Goal: Information Seeking & Learning: Learn about a topic

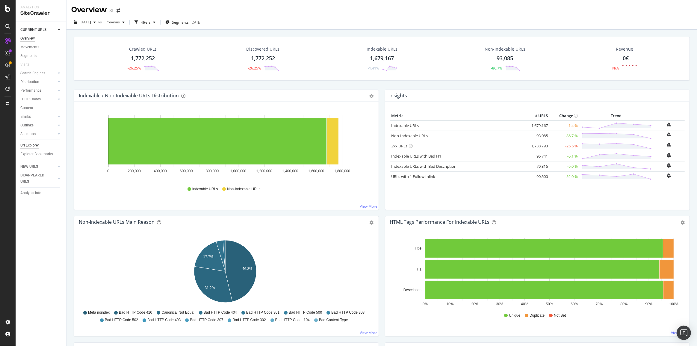
click at [30, 147] on div "Url Explorer" at bounding box center [29, 145] width 19 height 6
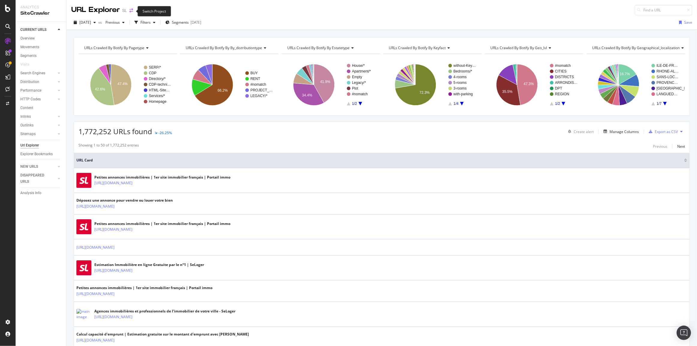
click at [132, 12] on icon "arrow-right-arrow-left" at bounding box center [131, 10] width 4 height 4
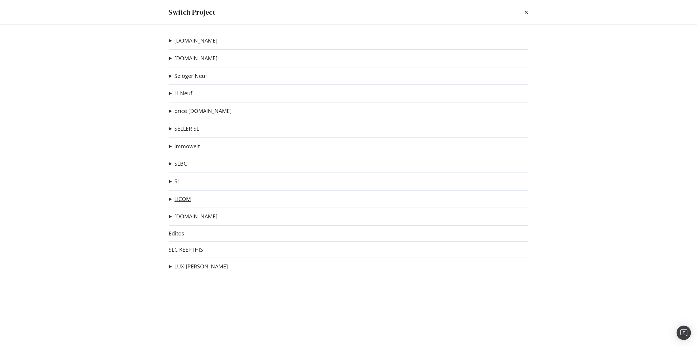
click at [182, 201] on link "LICOM" at bounding box center [183, 199] width 16 height 6
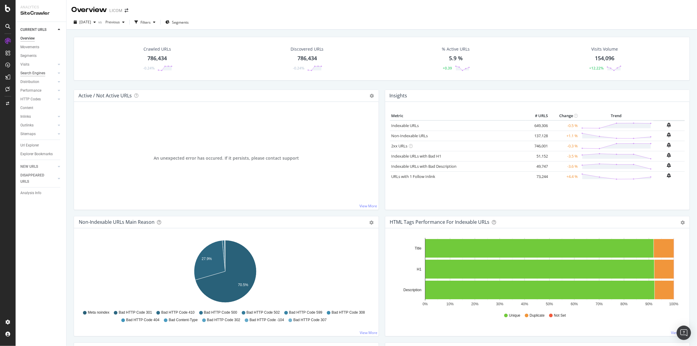
click at [34, 74] on div "Search Engines" at bounding box center [32, 73] width 25 height 6
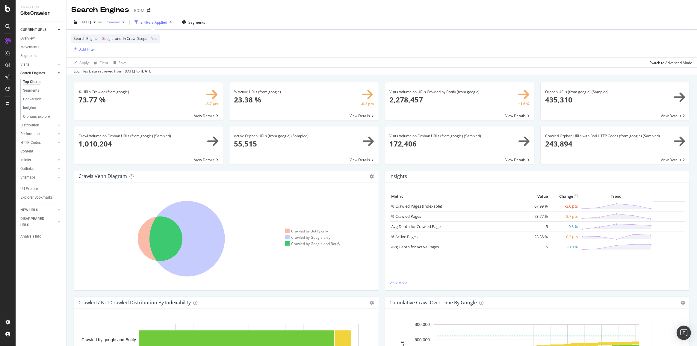
click at [120, 21] on span "Previous" at bounding box center [111, 21] width 17 height 5
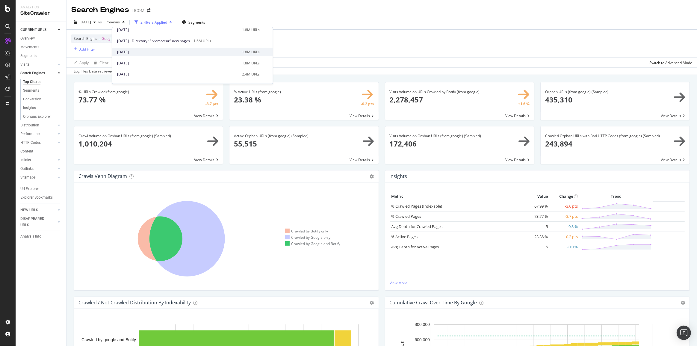
click at [196, 52] on div "2024 Jun. 28th" at bounding box center [177, 51] width 121 height 5
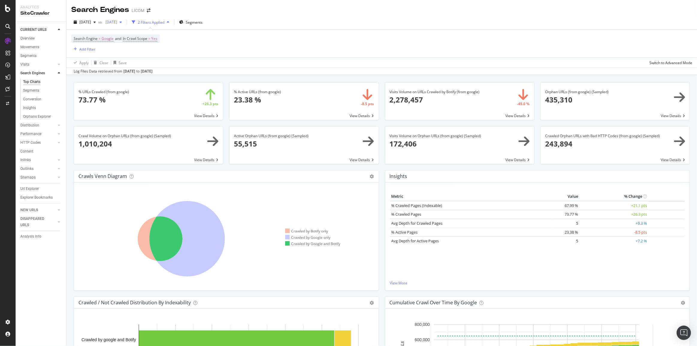
click at [117, 20] on span "2024 Jun. 28th" at bounding box center [110, 21] width 14 height 5
click at [203, 55] on div "2024 Aug. 16th" at bounding box center [177, 57] width 121 height 5
click at [124, 27] on div "2024 Aug. 16th" at bounding box center [113, 22] width 21 height 9
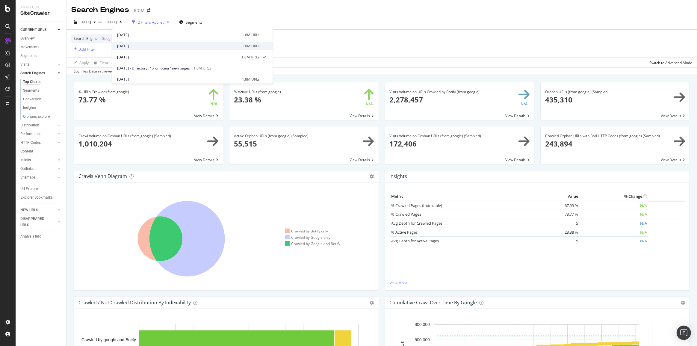
click at [183, 47] on div "2024 Sep. 27th" at bounding box center [177, 45] width 121 height 5
click at [117, 22] on span "2024 Sep. 27th" at bounding box center [110, 21] width 14 height 5
click at [175, 58] on div "2024 Oct. 18th 1.6M URLs" at bounding box center [192, 62] width 161 height 9
click at [27, 41] on div "Overview" at bounding box center [27, 38] width 14 height 6
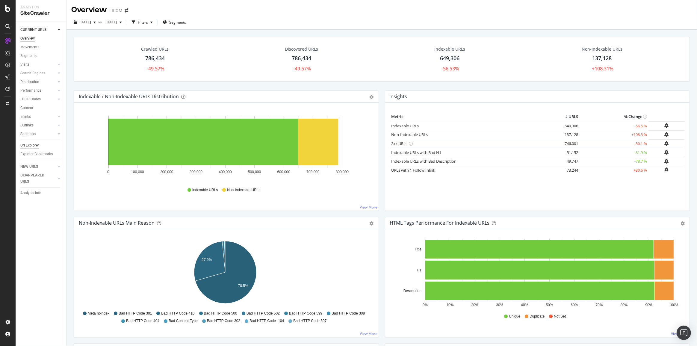
click at [33, 146] on div "Url Explorer" at bounding box center [29, 145] width 19 height 6
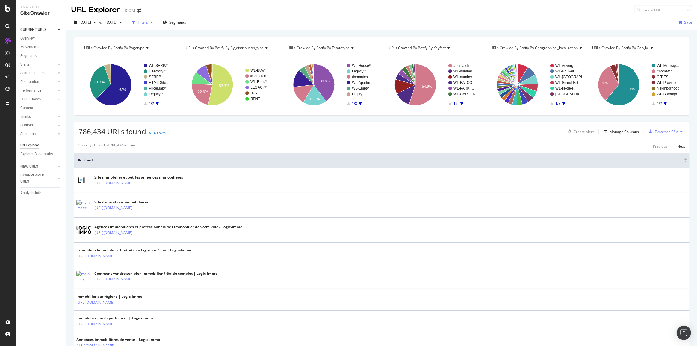
click at [148, 23] on div "Filters" at bounding box center [143, 22] width 10 height 5
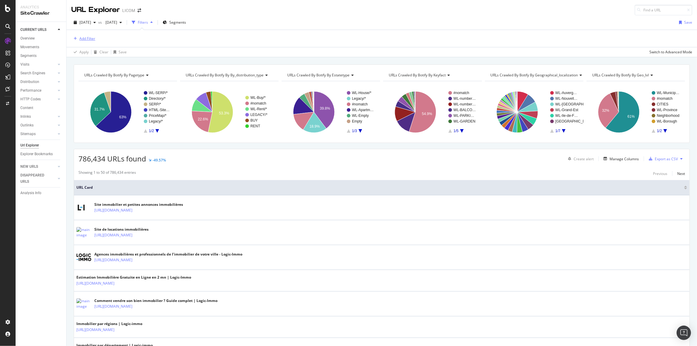
click at [88, 36] on div "Add Filter" at bounding box center [87, 38] width 16 height 5
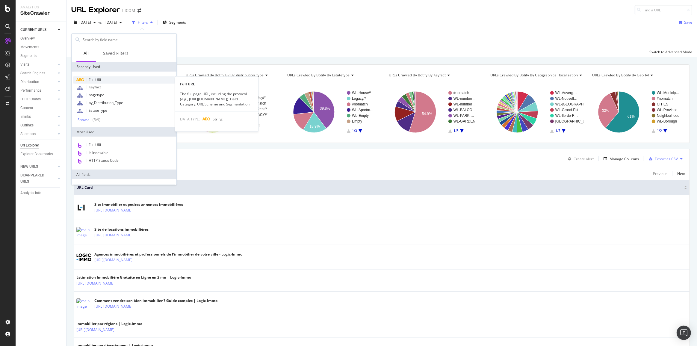
click at [96, 79] on span "Full URL" at bounding box center [95, 79] width 13 height 5
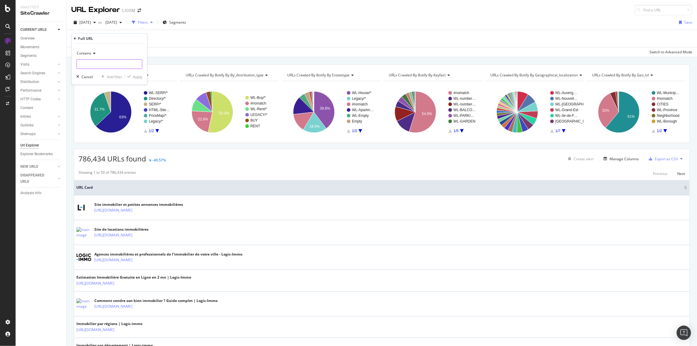
click at [92, 66] on input "text" at bounding box center [109, 64] width 65 height 10
paste input "/construction/"
type input "/construction/"
click at [137, 76] on div "Apply" at bounding box center [137, 76] width 9 height 5
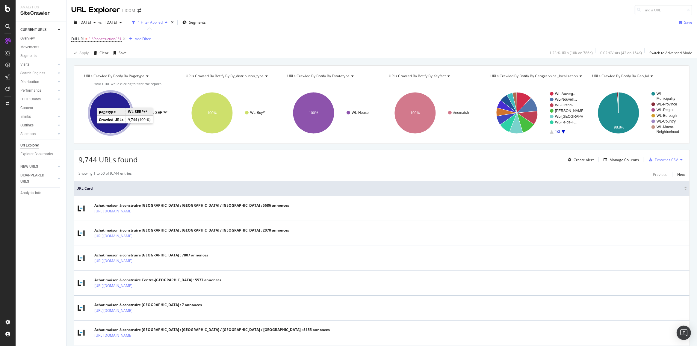
click at [98, 124] on ellipse "A chart." at bounding box center [110, 112] width 41 height 41
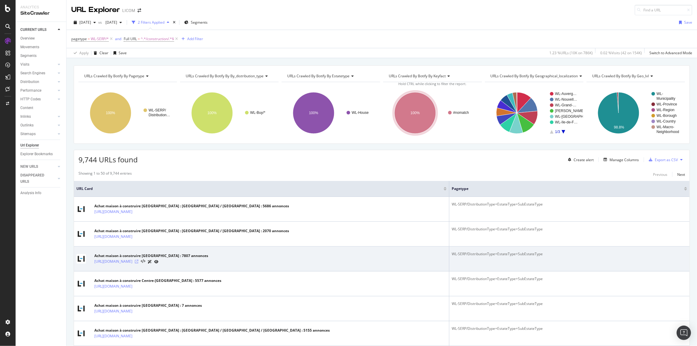
click at [138, 263] on icon at bounding box center [137, 262] width 4 height 4
click at [138, 261] on icon at bounding box center [137, 262] width 4 height 4
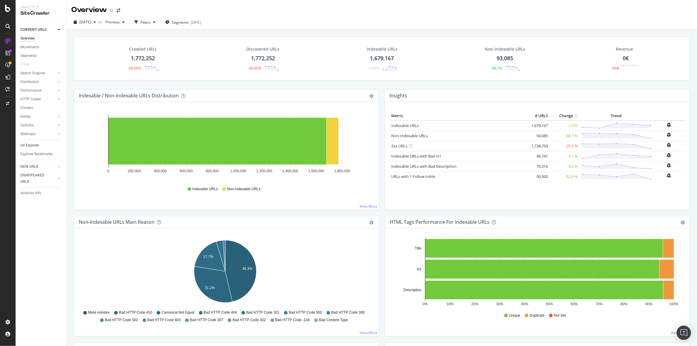
drag, startPoint x: 35, startPoint y: 146, endPoint x: 56, endPoint y: 146, distance: 20.7
click at [35, 146] on div "Url Explorer" at bounding box center [29, 145] width 19 height 6
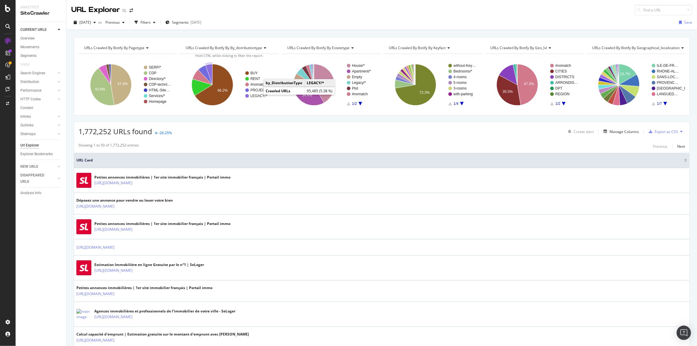
click at [258, 95] on text "LEGACY/*" at bounding box center [259, 96] width 17 height 4
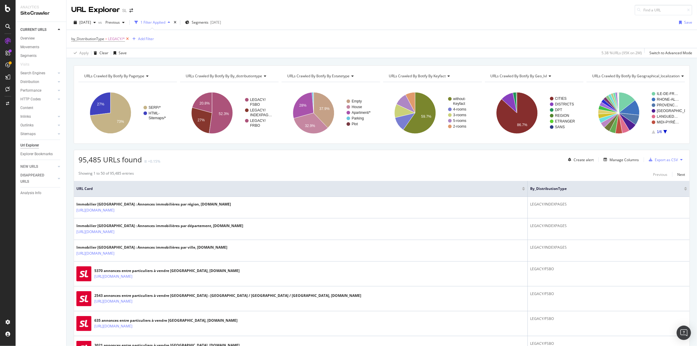
click at [128, 39] on icon at bounding box center [127, 39] width 5 height 6
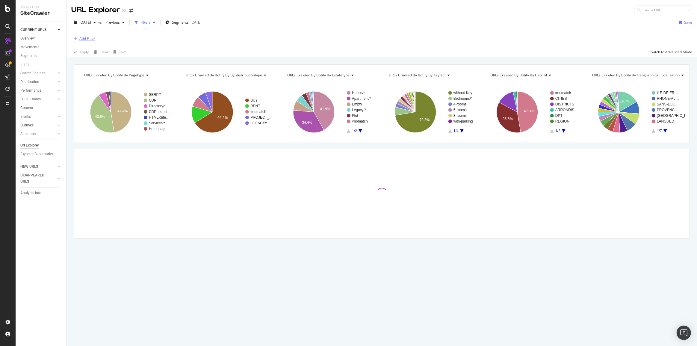
click at [87, 39] on div "Add Filter" at bounding box center [87, 38] width 16 height 5
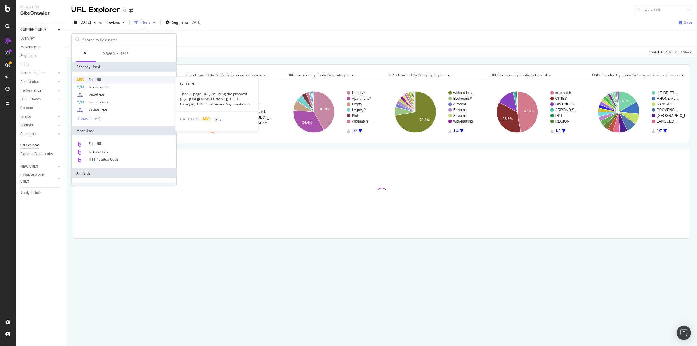
click at [132, 79] on div "Full URL" at bounding box center [124, 79] width 102 height 7
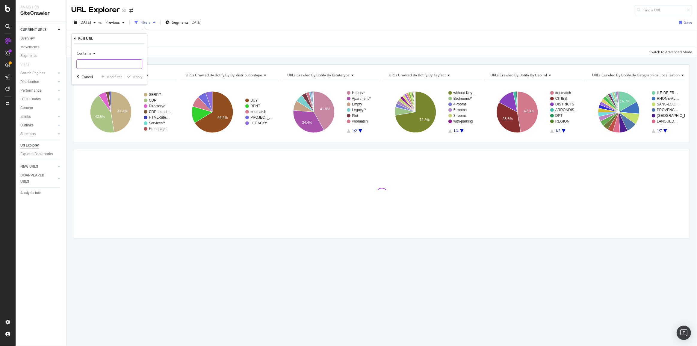
click at [99, 64] on input "text" at bounding box center [109, 64] width 65 height 10
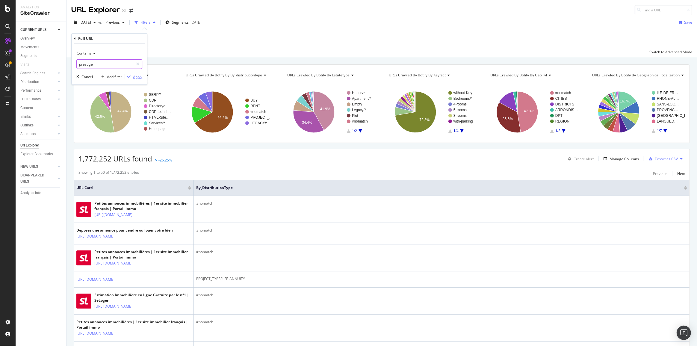
type input "prestige"
click at [138, 77] on div "Apply" at bounding box center [137, 76] width 9 height 5
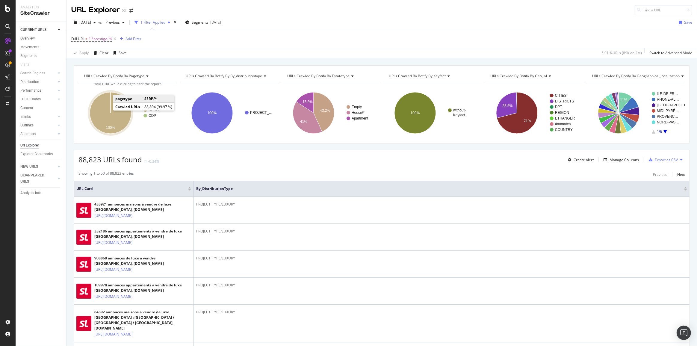
click at [104, 117] on icon "A chart." at bounding box center [110, 112] width 41 height 41
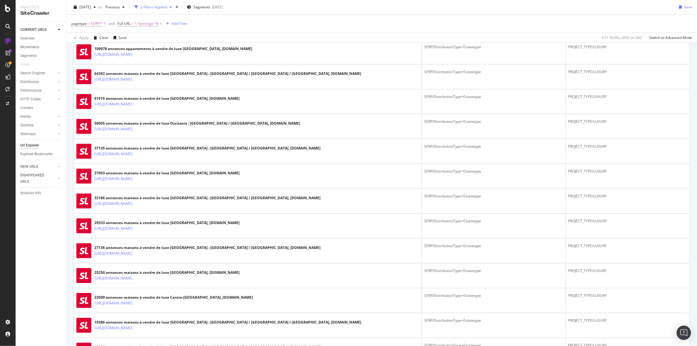
scroll to position [327, 0]
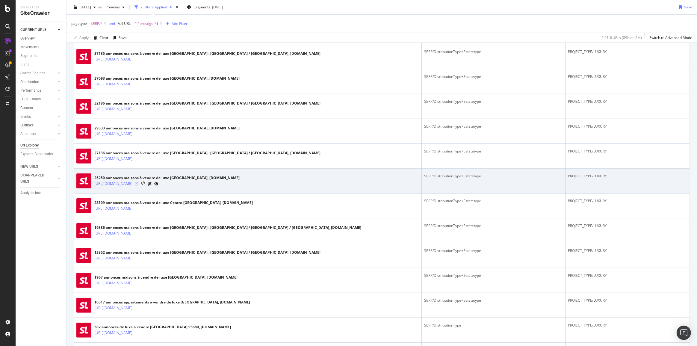
click at [138, 183] on icon at bounding box center [137, 184] width 4 height 4
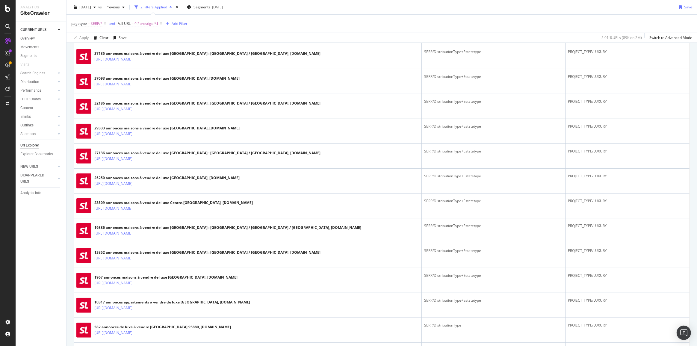
click at [142, 23] on span "^.*prestige.*$" at bounding box center [147, 23] width 24 height 8
type input "viager"
click at [183, 61] on div "Apply" at bounding box center [183, 60] width 9 height 5
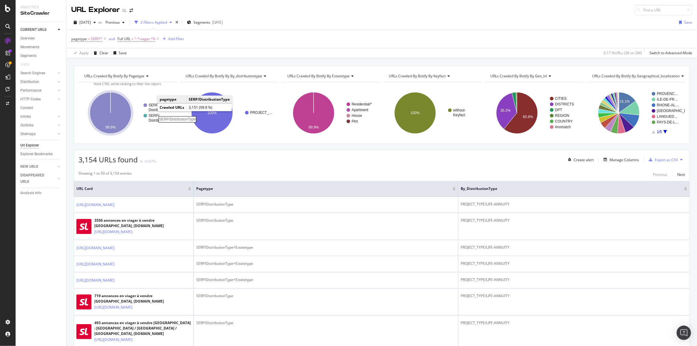
drag, startPoint x: 152, startPoint y: 109, endPoint x: 405, endPoint y: 342, distance: 343.4
click at [152, 109] on rect "A chart." at bounding box center [160, 107] width 23 height 8
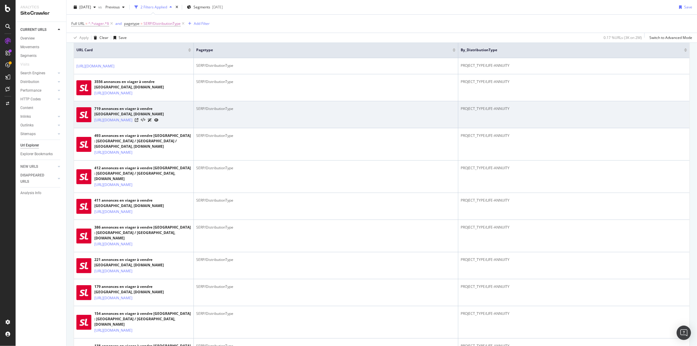
scroll to position [218, 0]
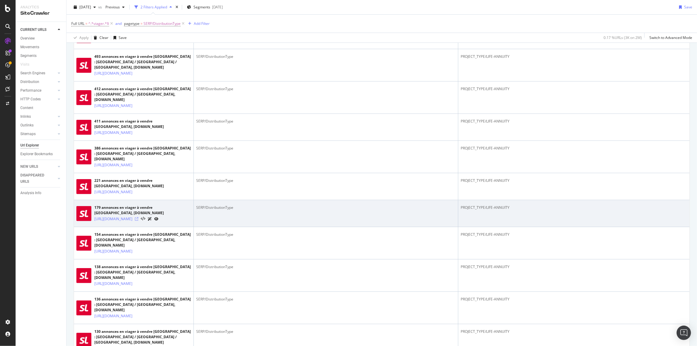
click at [138, 221] on icon at bounding box center [137, 219] width 4 height 4
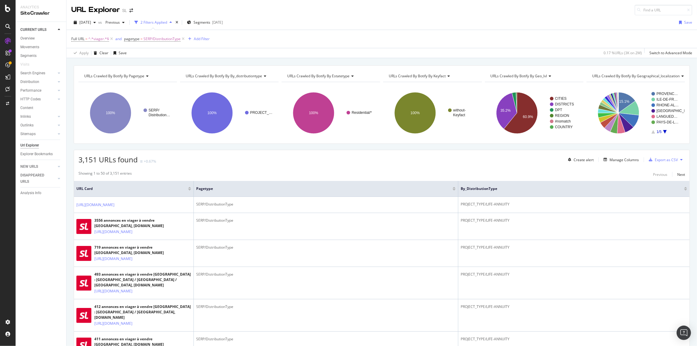
scroll to position [218, 0]
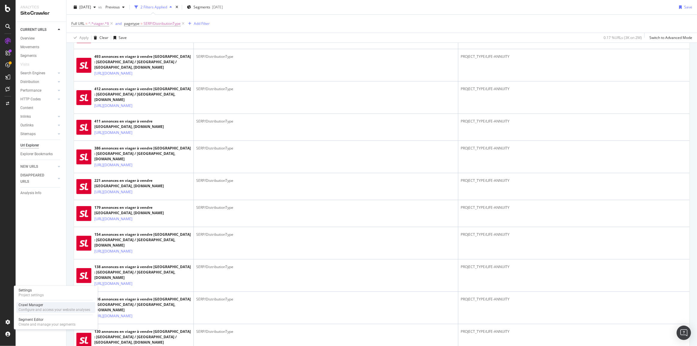
click at [38, 306] on div "Crawl Manager" at bounding box center [55, 305] width 72 height 5
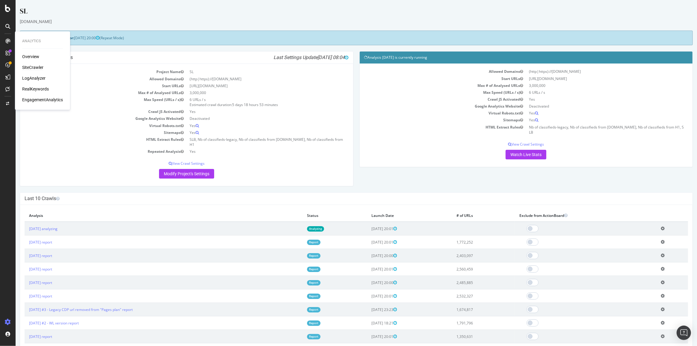
click at [36, 67] on div "SiteCrawler" at bounding box center [32, 67] width 21 height 6
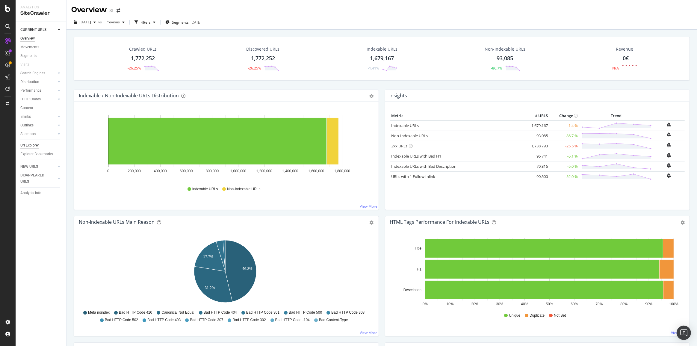
click at [30, 148] on div "Url Explorer" at bounding box center [29, 145] width 19 height 6
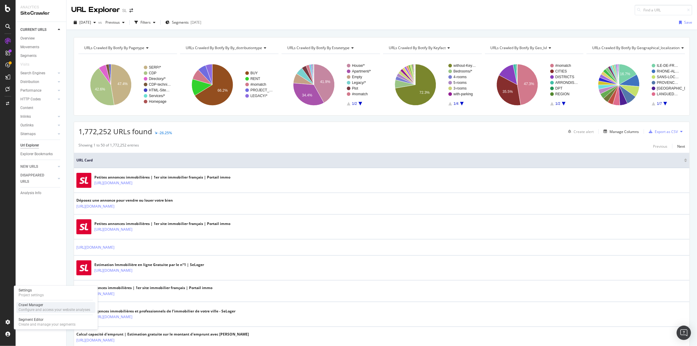
click at [51, 308] on div "Configure and access your website analyses" at bounding box center [55, 310] width 72 height 5
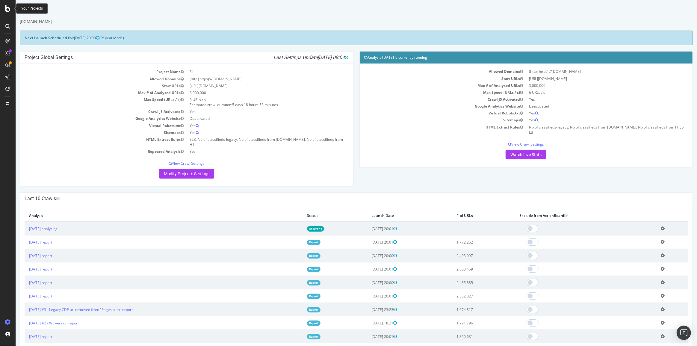
click at [10, 7] on icon at bounding box center [7, 8] width 5 height 7
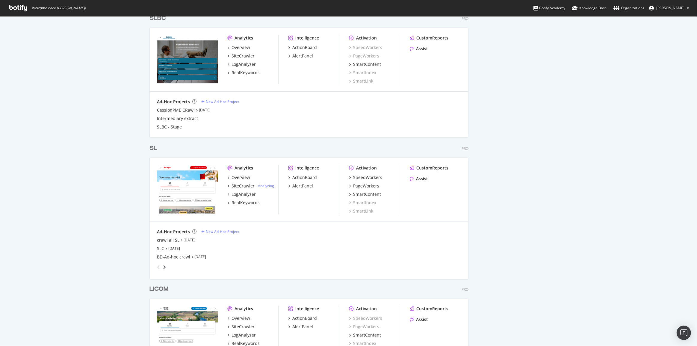
scroll to position [849, 0]
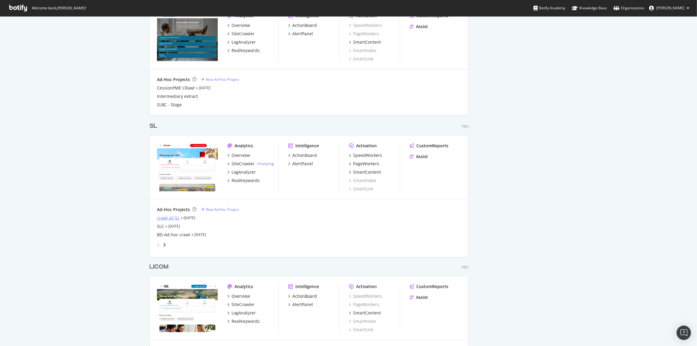
click at [172, 217] on div "crawl all SL" at bounding box center [168, 218] width 22 height 6
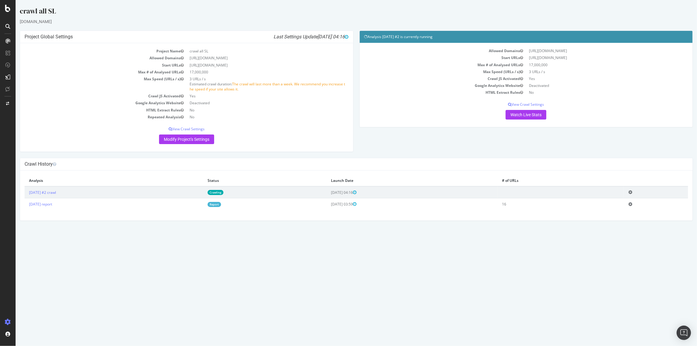
click at [224, 192] on link "Crawling" at bounding box center [216, 192] width 16 height 5
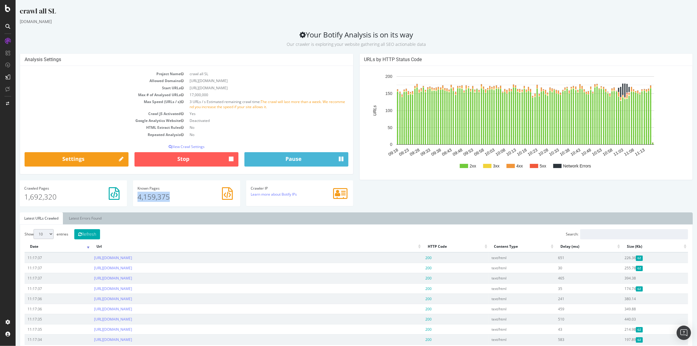
drag, startPoint x: 161, startPoint y: 199, endPoint x: 129, endPoint y: 198, distance: 32.1
click at [130, 198] on div "Known Pages 4,159,375" at bounding box center [186, 196] width 113 height 32
click at [159, 192] on p "4,159,375" at bounding box center [187, 197] width 98 height 10
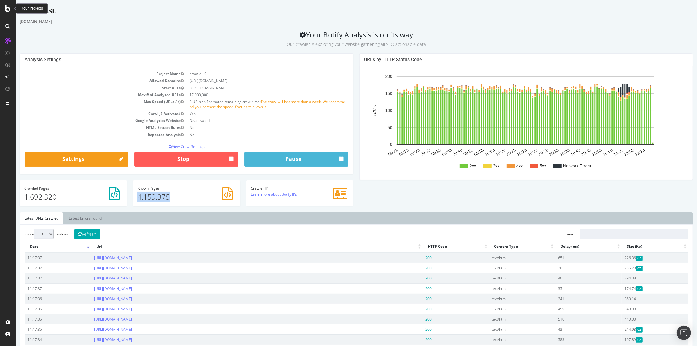
click at [7, 10] on icon at bounding box center [7, 8] width 5 height 7
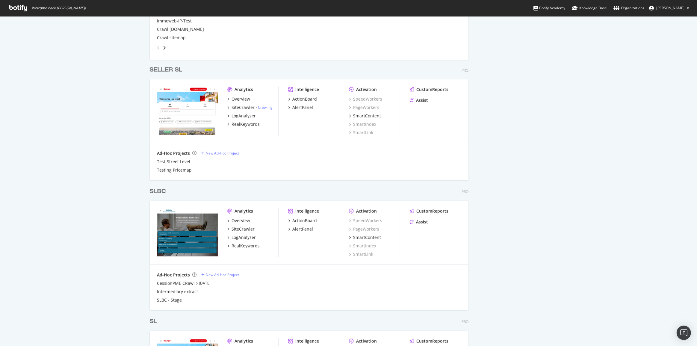
scroll to position [899, 0]
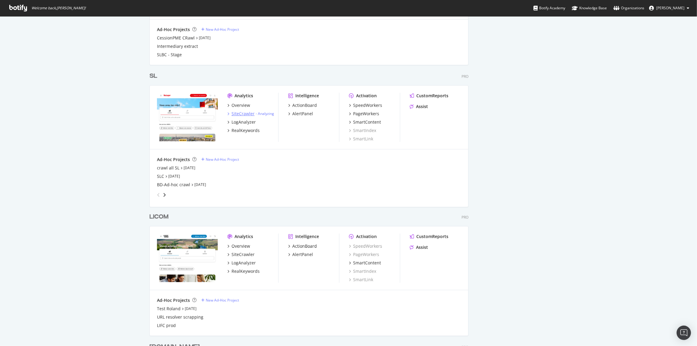
click at [242, 112] on div "SiteCrawler" at bounding box center [243, 114] width 23 height 6
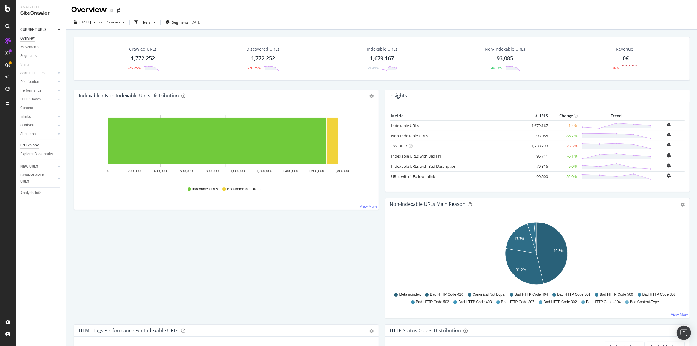
click at [34, 146] on div "Url Explorer" at bounding box center [29, 145] width 19 height 6
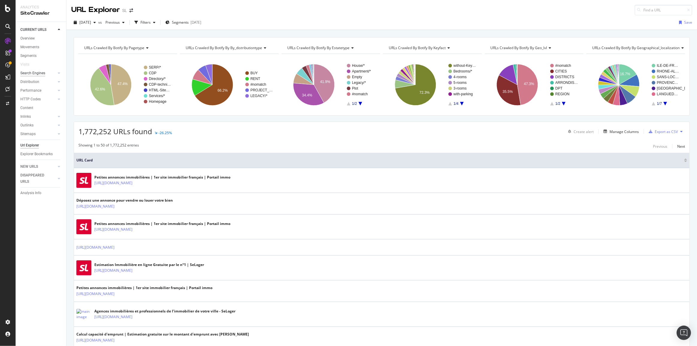
click at [32, 70] on div "Search Engines" at bounding box center [32, 73] width 25 height 6
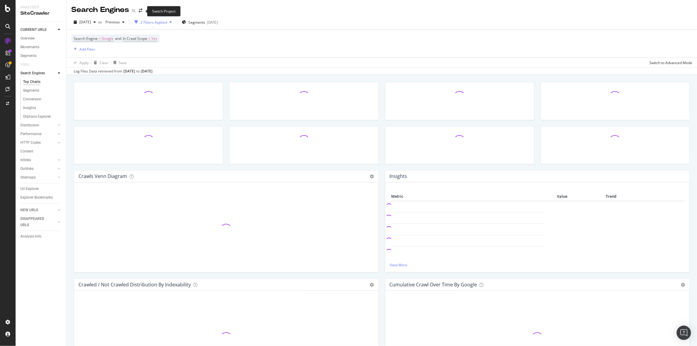
click at [143, 9] on span at bounding box center [140, 10] width 8 height 4
click at [141, 10] on icon "arrow-right-arrow-left" at bounding box center [141, 10] width 4 height 4
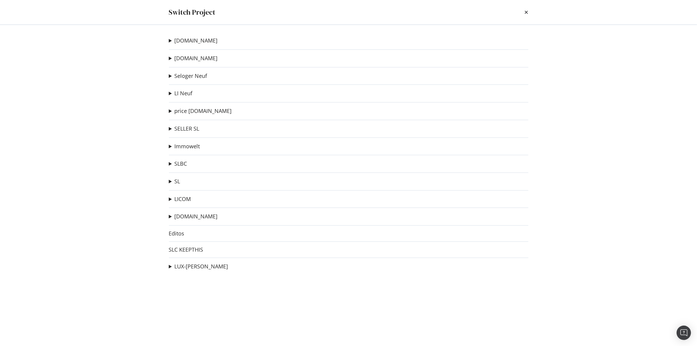
click at [181, 203] on div "[DOMAIN_NAME] Flat Ad-Hoc Project Price dev immoweb crawl Ad-Hoc Project Crawl …" at bounding box center [349, 185] width 384 height 321
click at [181, 199] on link "LICOM" at bounding box center [183, 199] width 16 height 6
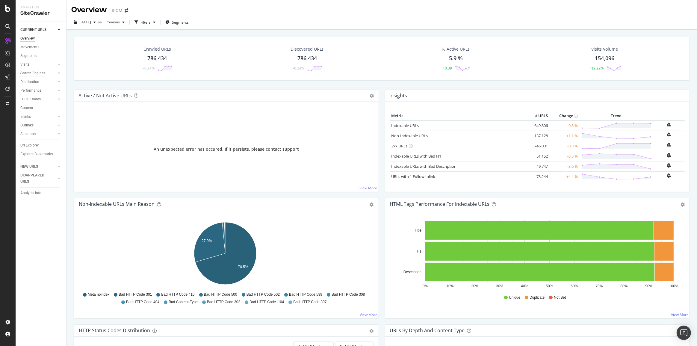
click at [28, 74] on div "Search Engines" at bounding box center [32, 73] width 25 height 6
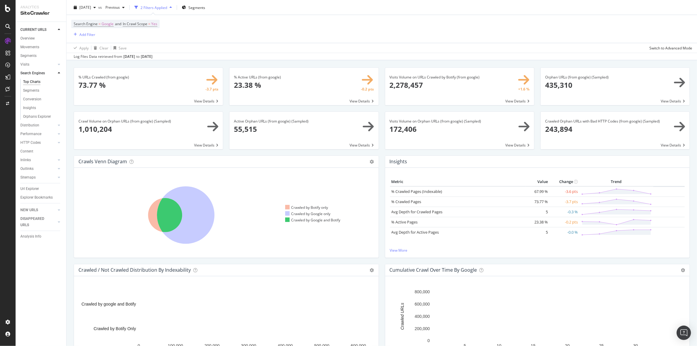
scroll to position [27, 0]
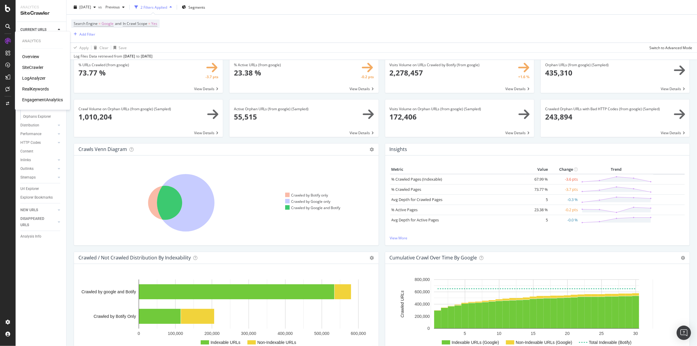
click at [31, 79] on div "LogAnalyzer" at bounding box center [33, 78] width 23 height 6
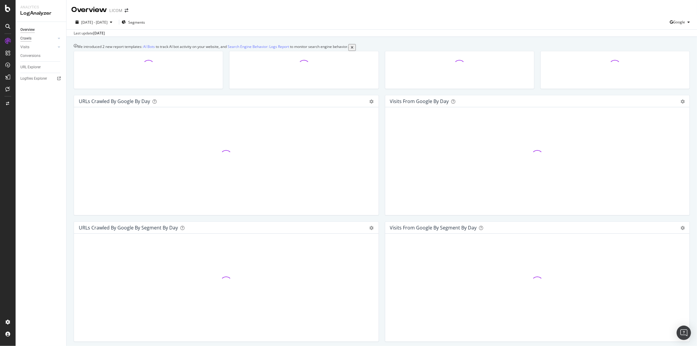
click at [29, 39] on div "Crawls" at bounding box center [25, 38] width 11 height 6
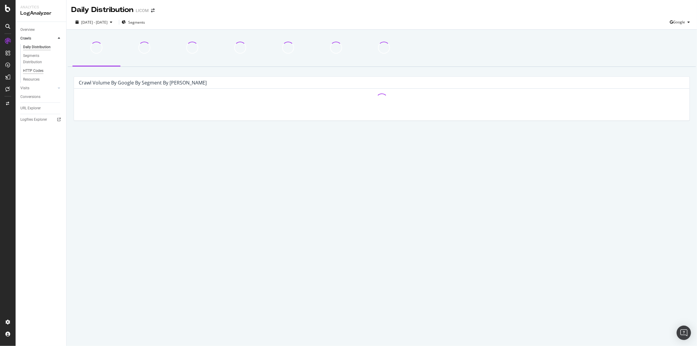
click at [33, 73] on div "HTTP Codes" at bounding box center [33, 71] width 20 height 6
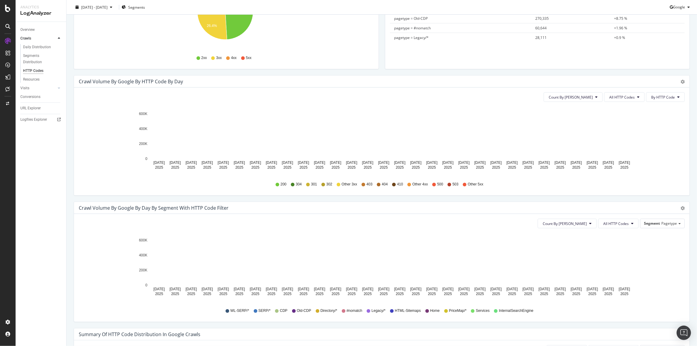
scroll to position [54, 0]
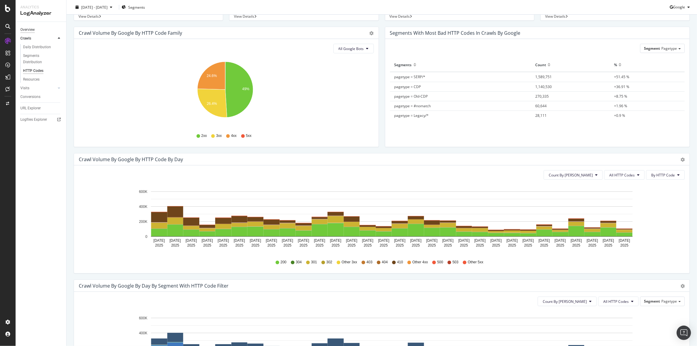
click at [29, 31] on div "Overview" at bounding box center [27, 30] width 14 height 6
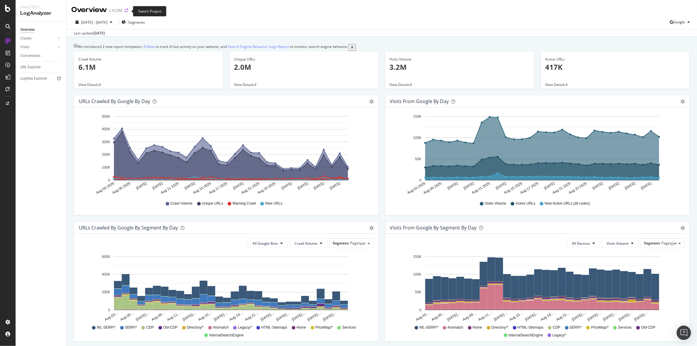
click at [126, 11] on icon "arrow-right-arrow-left" at bounding box center [127, 10] width 4 height 4
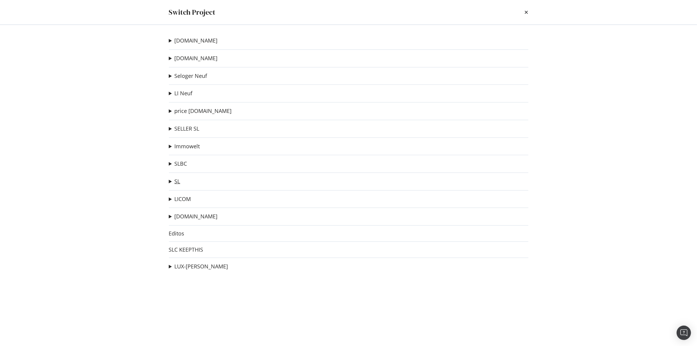
click at [177, 183] on link "SL" at bounding box center [178, 181] width 6 height 6
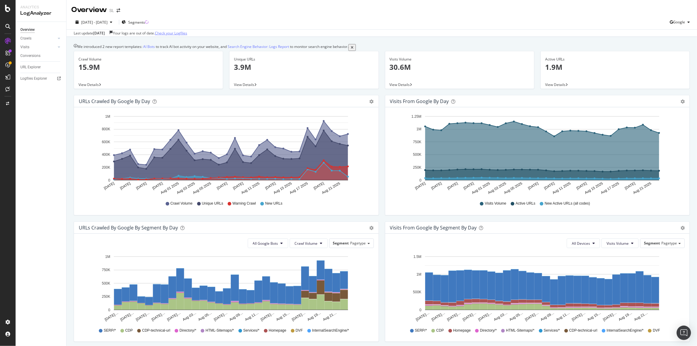
click at [187, 35] on link "Check your Logfiles" at bounding box center [171, 33] width 32 height 5
